Goal: Information Seeking & Learning: Check status

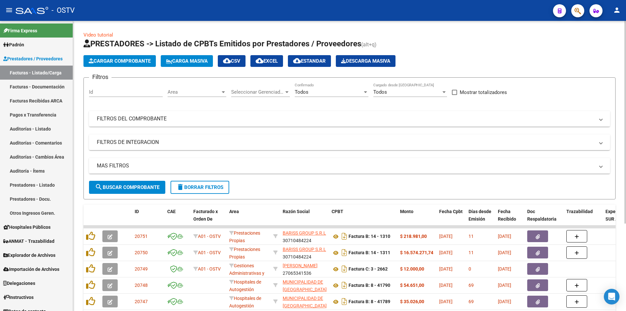
click at [129, 188] on span "search Buscar Comprobante" at bounding box center [127, 187] width 65 height 6
click at [133, 189] on span "search Buscar Comprobante" at bounding box center [127, 187] width 65 height 6
click at [128, 188] on span "search Buscar Comprobante" at bounding box center [127, 187] width 65 height 6
click at [126, 189] on span "search Buscar Comprobante" at bounding box center [127, 187] width 65 height 6
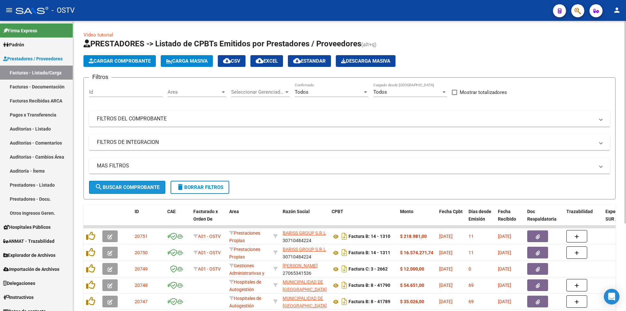
click at [130, 186] on span "search Buscar Comprobante" at bounding box center [127, 187] width 65 height 6
click at [130, 189] on span "search Buscar Comprobante" at bounding box center [127, 187] width 65 height 6
click at [133, 185] on span "search Buscar Comprobante" at bounding box center [127, 187] width 65 height 6
click at [130, 188] on span "search Buscar Comprobante" at bounding box center [127, 187] width 65 height 6
click at [134, 186] on span "search Buscar Comprobante" at bounding box center [127, 187] width 65 height 6
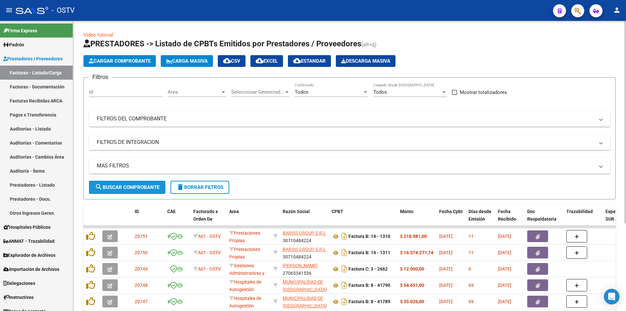
click at [129, 185] on span "search Buscar Comprobante" at bounding box center [127, 187] width 65 height 6
click at [132, 187] on span "search Buscar Comprobante" at bounding box center [127, 187] width 65 height 6
click at [129, 186] on span "search Buscar Comprobante" at bounding box center [127, 187] width 65 height 6
click at [130, 185] on span "search Buscar Comprobante" at bounding box center [127, 187] width 65 height 6
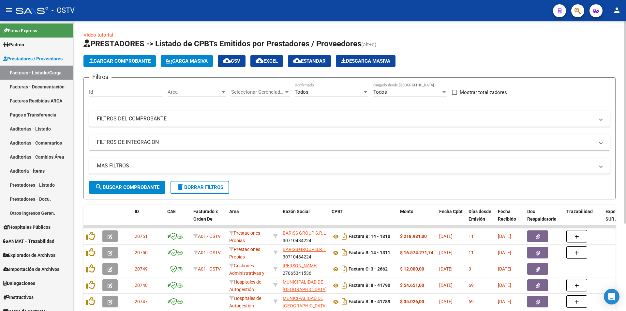
click at [127, 183] on button "search Buscar Comprobante" at bounding box center [127, 187] width 76 height 13
click at [129, 187] on span "search Buscar Comprobante" at bounding box center [127, 187] width 65 height 6
click at [130, 186] on span "search Buscar Comprobante" at bounding box center [127, 187] width 65 height 6
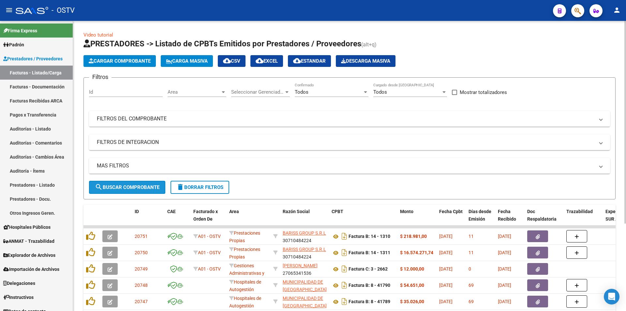
click at [130, 185] on span "search Buscar Comprobante" at bounding box center [127, 187] width 65 height 6
click at [130, 186] on span "search Buscar Comprobante" at bounding box center [127, 187] width 65 height 6
click at [130, 185] on span "search Buscar Comprobante" at bounding box center [127, 187] width 65 height 6
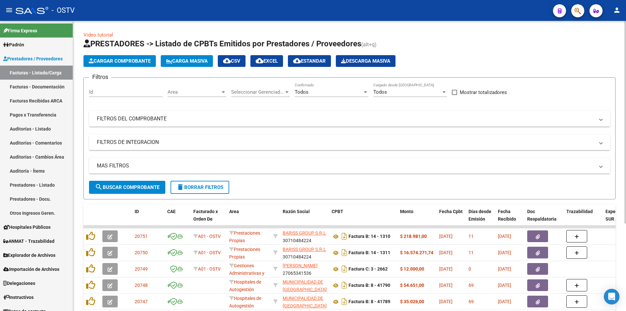
click at [130, 189] on span "search Buscar Comprobante" at bounding box center [127, 187] width 65 height 6
click at [129, 185] on span "search Buscar Comprobante" at bounding box center [127, 187] width 65 height 6
click at [124, 188] on span "search Buscar Comprobante" at bounding box center [127, 187] width 65 height 6
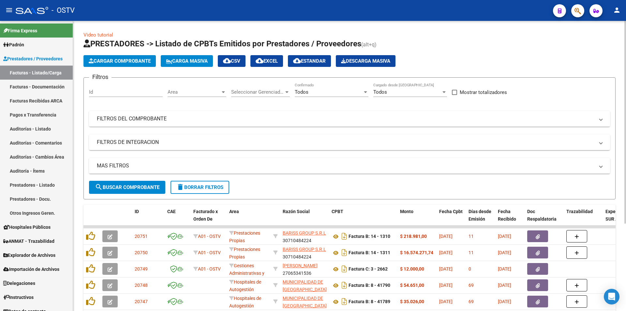
click at [133, 187] on span "search Buscar Comprobante" at bounding box center [127, 187] width 65 height 6
click at [131, 189] on span "search Buscar Comprobante" at bounding box center [127, 187] width 65 height 6
click at [124, 184] on button "search Buscar Comprobante" at bounding box center [127, 187] width 76 height 13
click at [38, 113] on link "Pagos x Transferencia" at bounding box center [36, 115] width 73 height 14
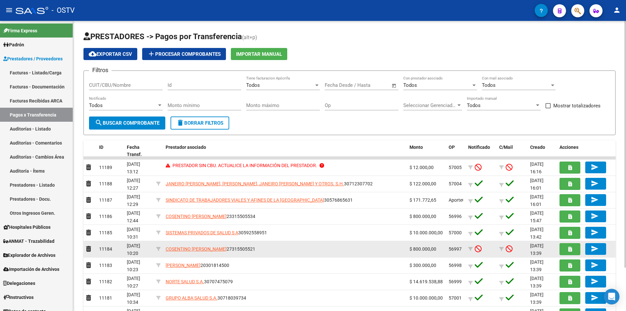
scroll to position [33, 0]
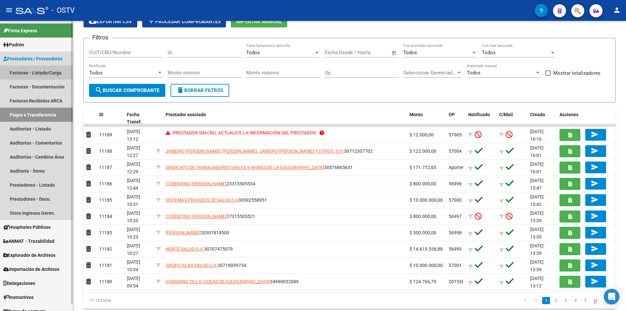
click at [48, 76] on link "Facturas - Listado/Carga" at bounding box center [36, 73] width 73 height 14
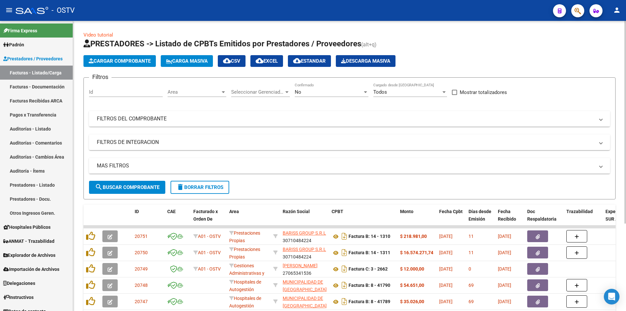
click at [308, 93] on div "No" at bounding box center [329, 92] width 68 height 6
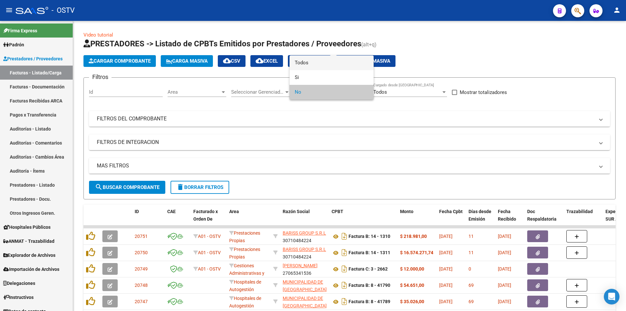
click at [311, 61] on span "Todos" at bounding box center [332, 62] width 74 height 15
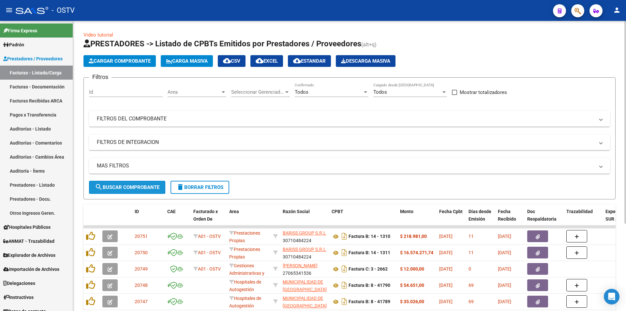
click at [138, 188] on span "search Buscar Comprobante" at bounding box center [127, 187] width 65 height 6
click at [130, 184] on button "search Buscar Comprobante" at bounding box center [127, 187] width 76 height 13
click at [131, 184] on span "search Buscar Comprobante" at bounding box center [127, 187] width 65 height 6
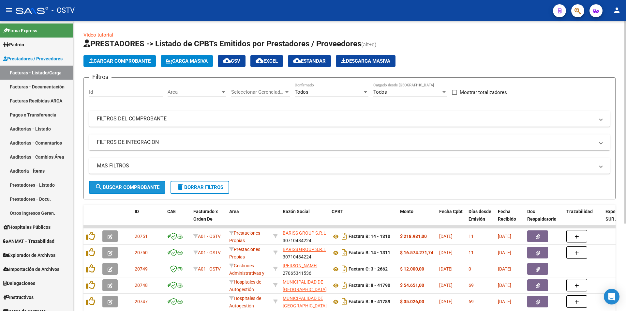
click at [133, 187] on span "search Buscar Comprobante" at bounding box center [127, 187] width 65 height 6
click at [132, 191] on button "search Buscar Comprobante" at bounding box center [127, 187] width 76 height 13
click at [130, 181] on button "search Buscar Comprobante" at bounding box center [127, 187] width 76 height 13
click at [131, 186] on span "search Buscar Comprobante" at bounding box center [127, 187] width 65 height 6
click at [125, 187] on span "search Buscar Comprobante" at bounding box center [127, 187] width 65 height 6
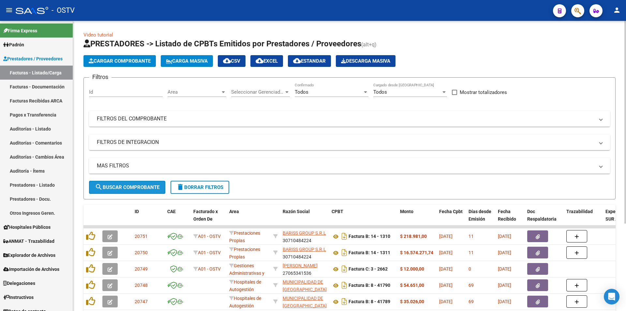
click at [131, 184] on span "search Buscar Comprobante" at bounding box center [127, 187] width 65 height 6
click at [134, 187] on span "search Buscar Comprobante" at bounding box center [127, 187] width 65 height 6
click at [138, 187] on span "search Buscar Comprobante" at bounding box center [127, 187] width 65 height 6
click at [128, 183] on button "search Buscar Comprobante" at bounding box center [127, 187] width 76 height 13
click at [133, 187] on span "search Buscar Comprobante" at bounding box center [127, 187] width 65 height 6
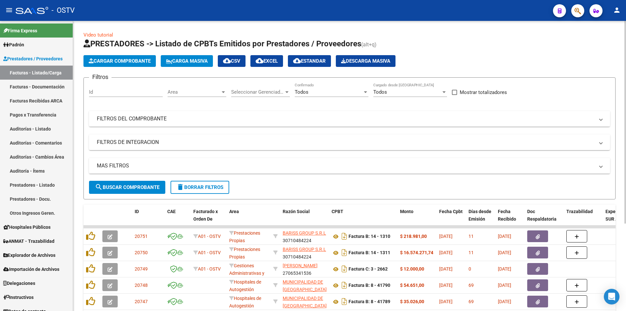
click at [130, 190] on span "search Buscar Comprobante" at bounding box center [127, 187] width 65 height 6
click at [132, 187] on span "search Buscar Comprobante" at bounding box center [127, 187] width 65 height 6
click at [128, 185] on span "search Buscar Comprobante" at bounding box center [127, 187] width 65 height 6
click at [130, 185] on span "search Buscar Comprobante" at bounding box center [127, 187] width 65 height 6
click at [126, 191] on button "search Buscar Comprobante" at bounding box center [127, 187] width 76 height 13
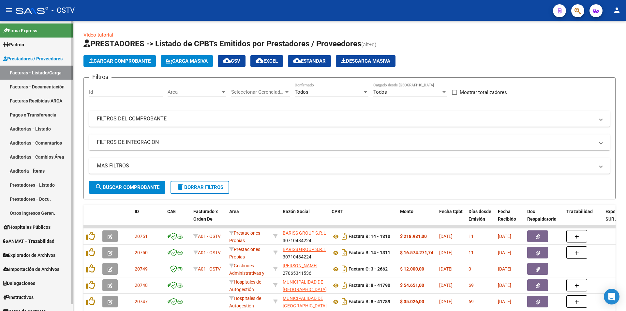
click at [45, 110] on link "Pagos x Transferencia" at bounding box center [36, 115] width 73 height 14
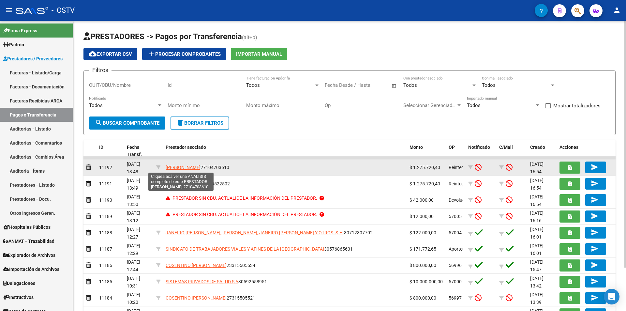
click at [188, 169] on span "[PERSON_NAME]" at bounding box center [183, 167] width 35 height 5
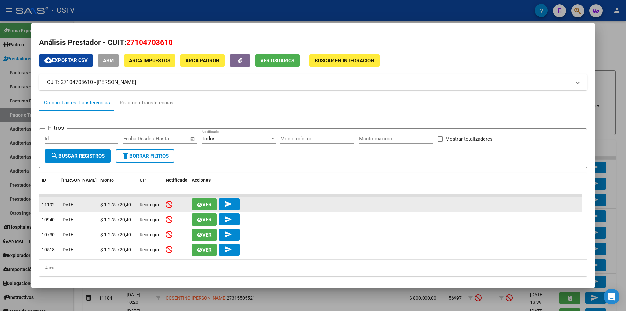
click at [209, 203] on span "Ver" at bounding box center [207, 205] width 9 height 6
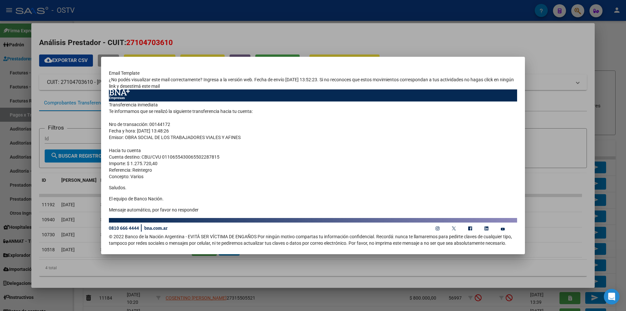
click at [291, 41] on div at bounding box center [313, 155] width 626 height 311
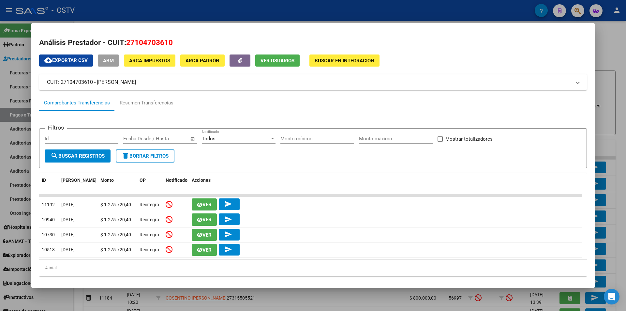
click at [288, 13] on div at bounding box center [313, 155] width 626 height 311
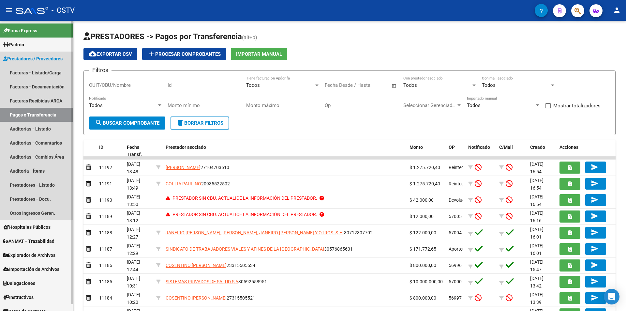
click at [41, 59] on span "Prestadores / Proveedores" at bounding box center [32, 58] width 59 height 7
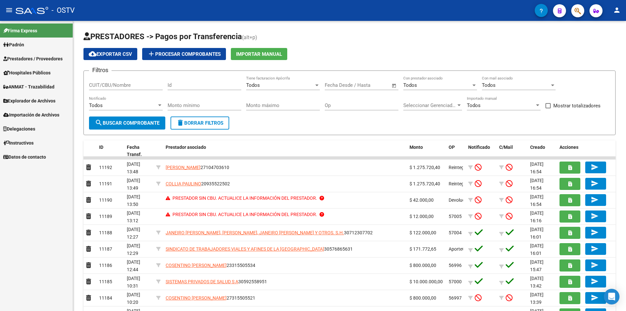
click at [41, 59] on span "Prestadores / Proveedores" at bounding box center [32, 58] width 59 height 7
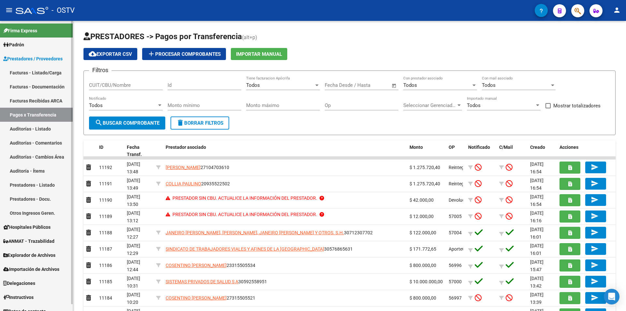
click at [35, 71] on link "Facturas - Listado/Carga" at bounding box center [36, 73] width 73 height 14
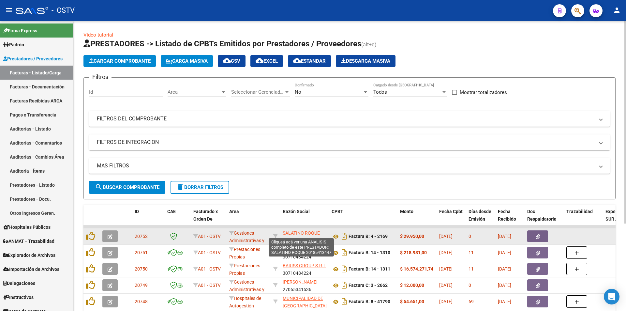
click at [296, 232] on span "SALATINO ROQUE" at bounding box center [301, 232] width 37 height 5
type textarea "20185413447"
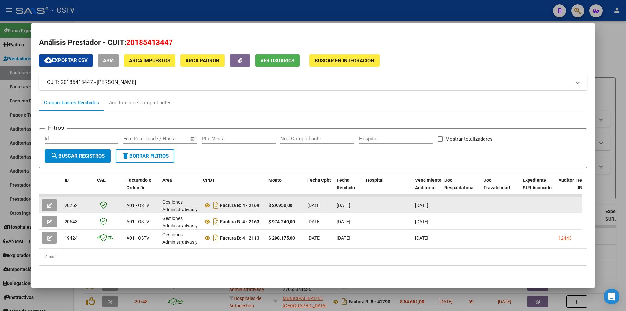
click at [44, 204] on button "button" at bounding box center [49, 205] width 15 height 12
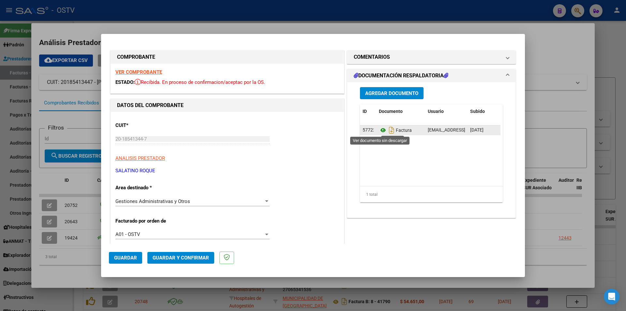
click at [379, 131] on icon at bounding box center [383, 130] width 8 height 8
click at [151, 28] on div at bounding box center [313, 155] width 626 height 311
type input "$ 0,00"
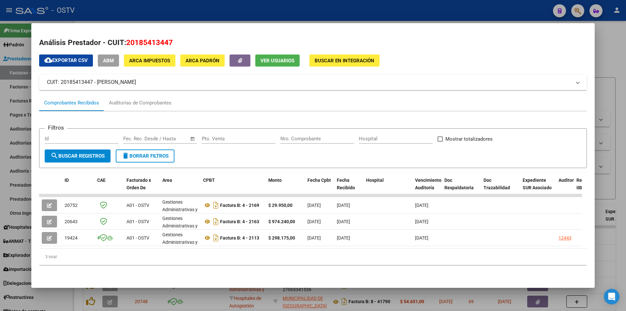
click at [152, 12] on div at bounding box center [313, 155] width 626 height 311
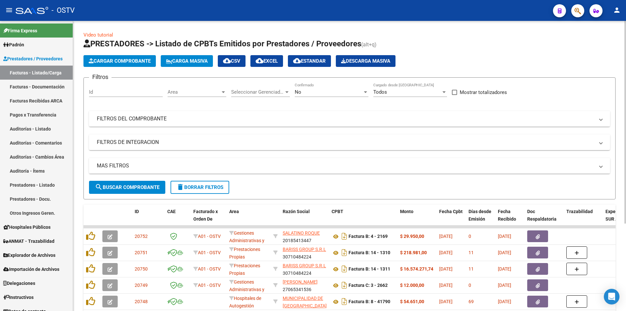
click at [326, 92] on div "No" at bounding box center [329, 92] width 68 height 6
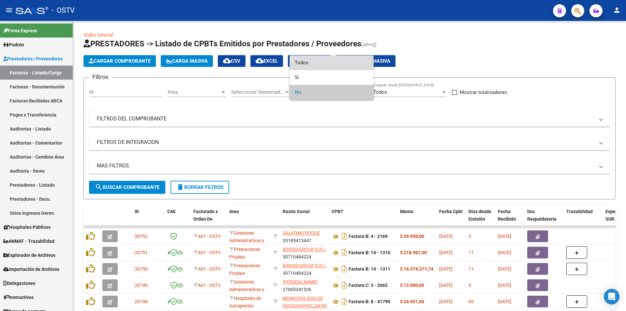
click at [329, 66] on span "Todos" at bounding box center [332, 62] width 74 height 15
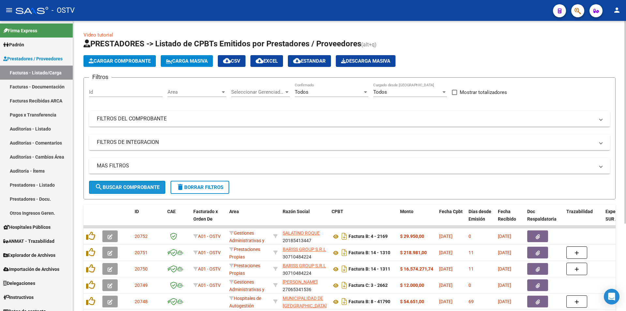
click at [129, 188] on span "search Buscar Comprobante" at bounding box center [127, 187] width 65 height 6
click at [128, 191] on button "search Buscar Comprobante" at bounding box center [127, 187] width 76 height 13
click at [129, 186] on span "search Buscar Comprobante" at bounding box center [127, 187] width 65 height 6
click at [135, 184] on span "search Buscar Comprobante" at bounding box center [127, 187] width 65 height 6
click at [133, 188] on span "search Buscar Comprobante" at bounding box center [127, 187] width 65 height 6
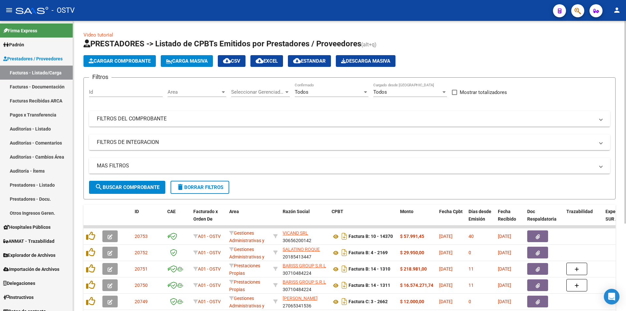
click at [132, 187] on span "search Buscar Comprobante" at bounding box center [127, 187] width 65 height 6
click at [130, 187] on span "search Buscar Comprobante" at bounding box center [127, 187] width 65 height 6
